Goal: Task Accomplishment & Management: Complete application form

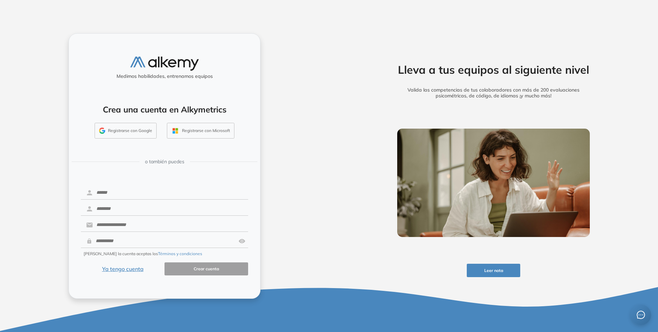
click at [142, 125] on button "Registrarse con Google" at bounding box center [126, 131] width 62 height 16
